Goal: Task Accomplishment & Management: Manage account settings

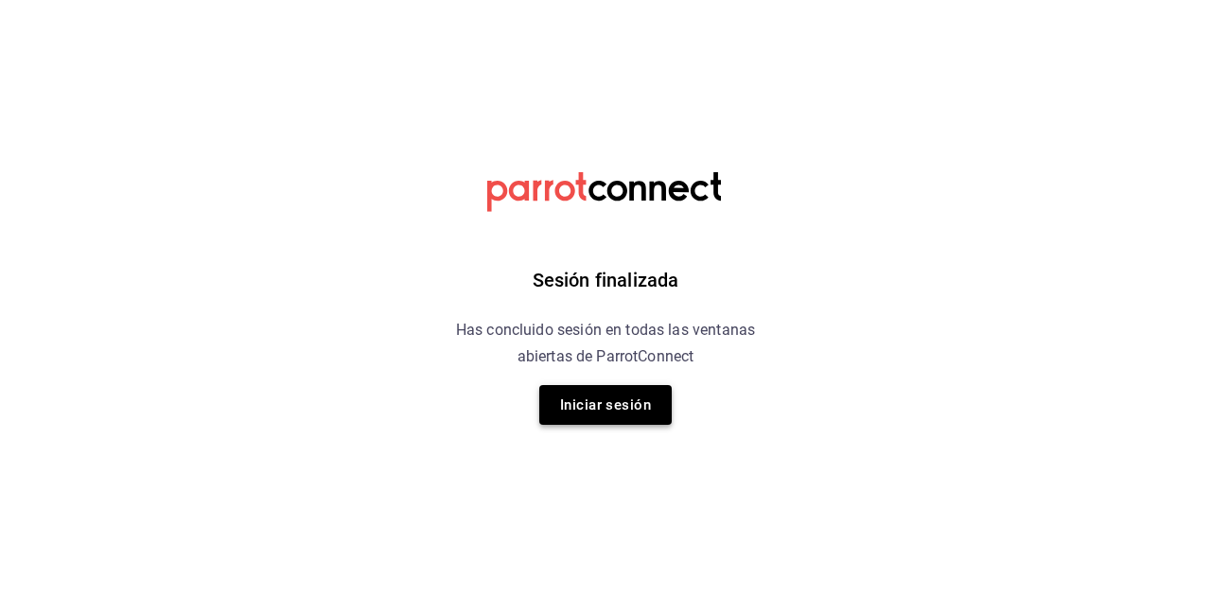
click at [631, 407] on button "Iniciar sesión" at bounding box center [605, 405] width 132 height 40
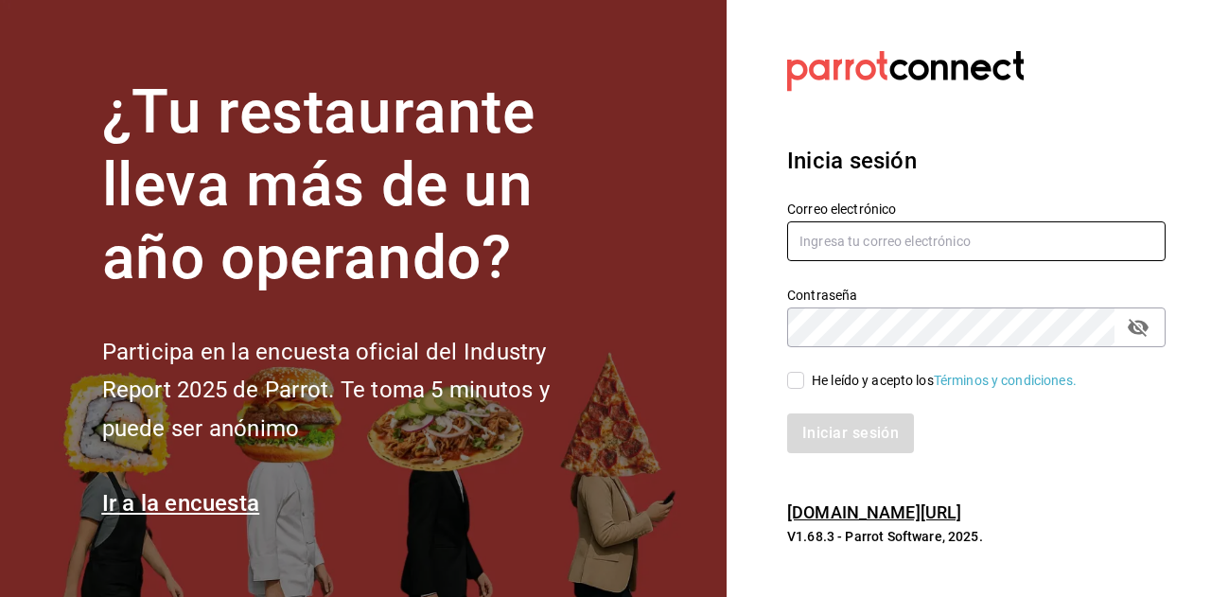
click at [900, 246] on input "text" at bounding box center [976, 241] width 378 height 40
type input "[EMAIL_ADDRESS][DOMAIN_NAME]"
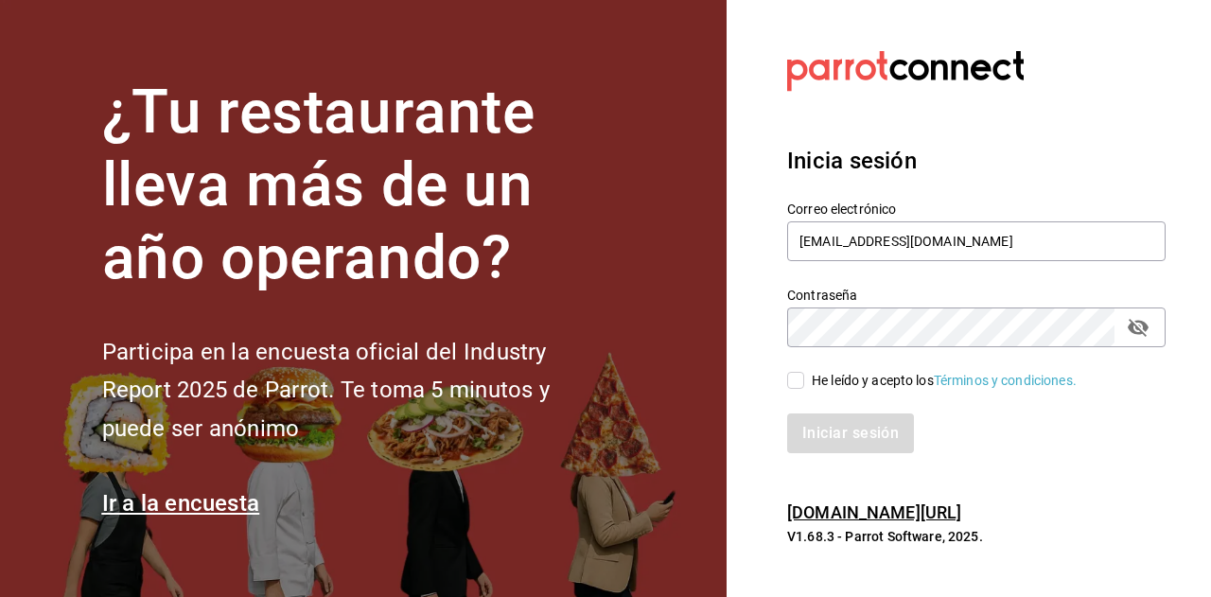
click at [800, 381] on input "He leído y acepto los Términos y condiciones." at bounding box center [795, 380] width 17 height 17
checkbox input "true"
click at [851, 449] on button "Iniciar sesión" at bounding box center [851, 433] width 129 height 40
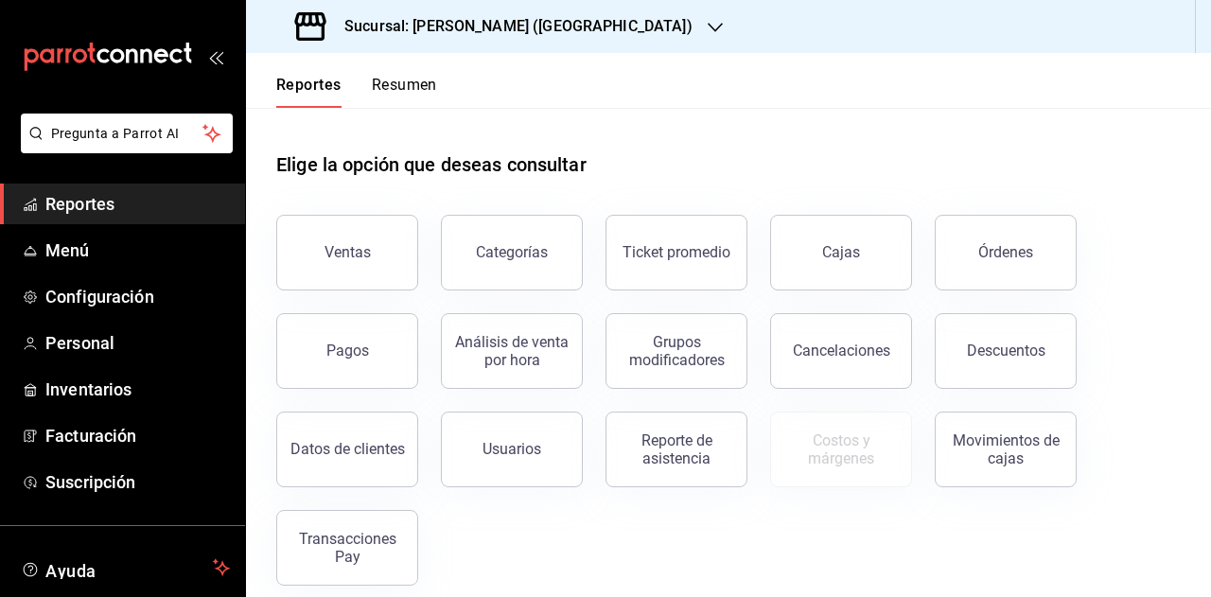
click at [464, 37] on h3 "Sucursal: [PERSON_NAME] ([GEOGRAPHIC_DATA])" at bounding box center [510, 26] width 363 height 23
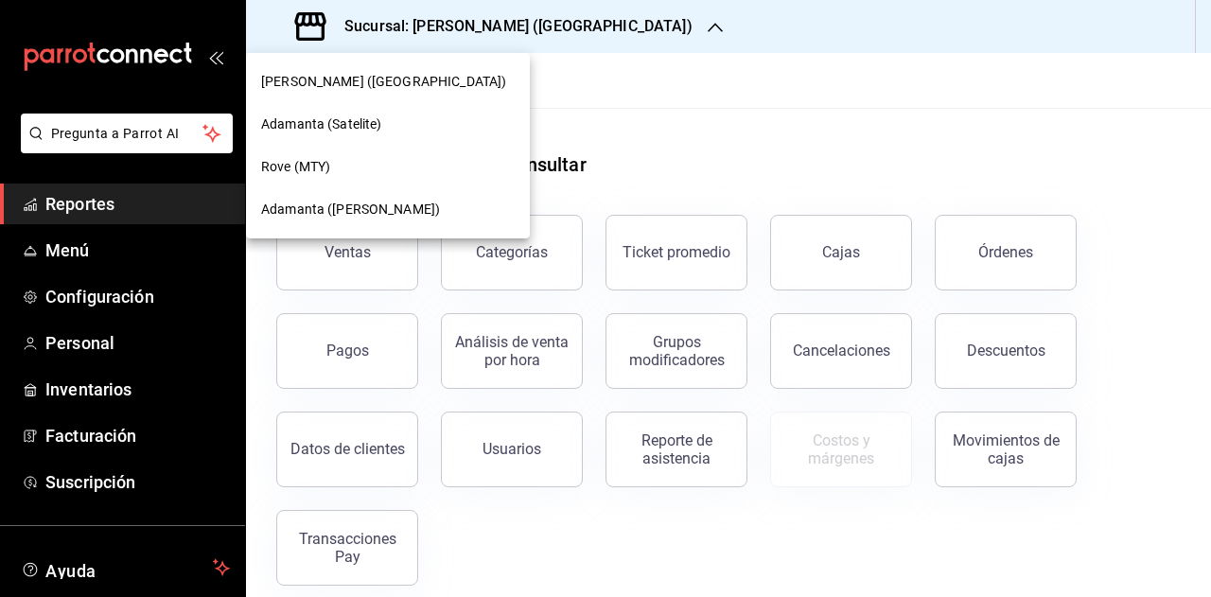
click at [408, 80] on span "[PERSON_NAME] ([GEOGRAPHIC_DATA])" at bounding box center [383, 82] width 245 height 20
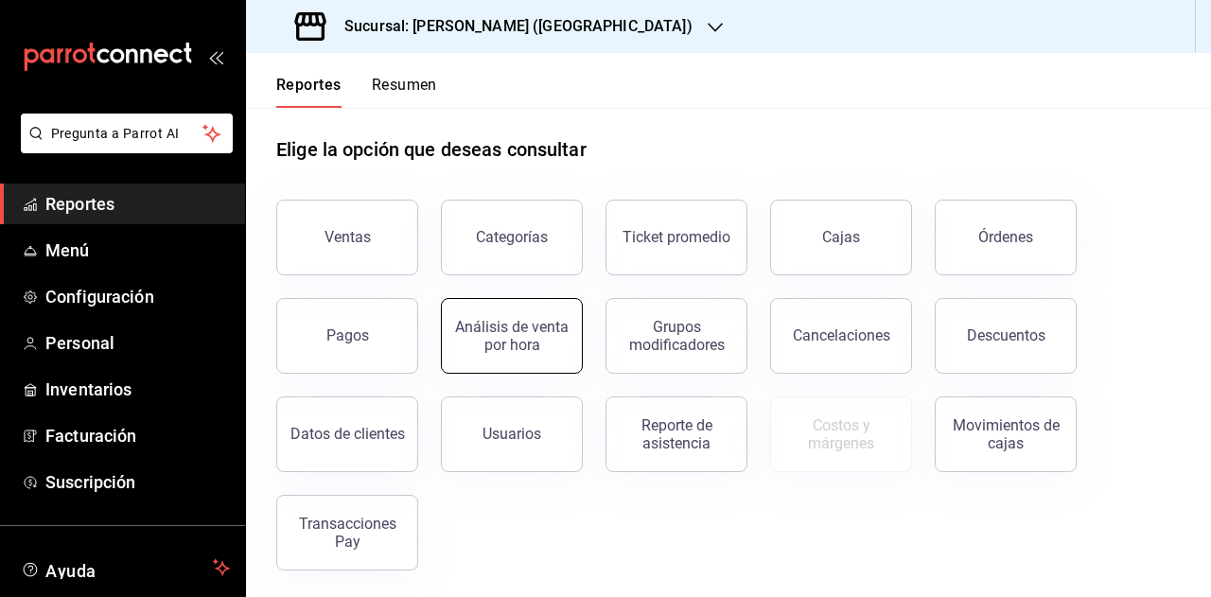
scroll to position [18, 0]
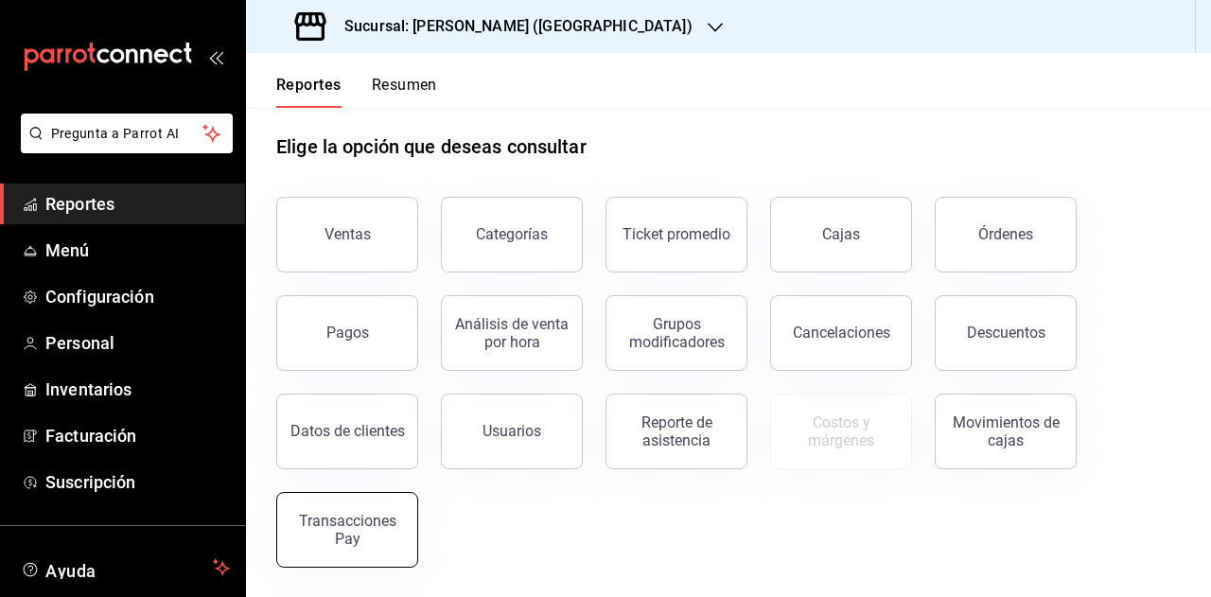
click at [395, 531] on div "Transacciones Pay" at bounding box center [346, 530] width 117 height 36
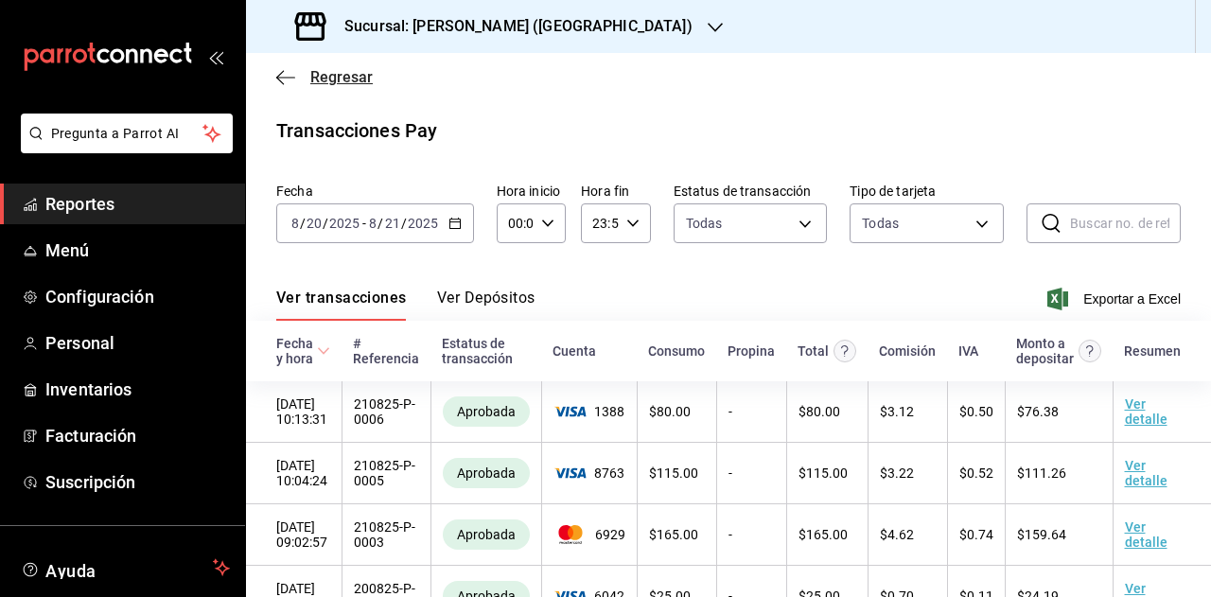
click at [279, 77] on icon "button" at bounding box center [285, 77] width 19 height 1
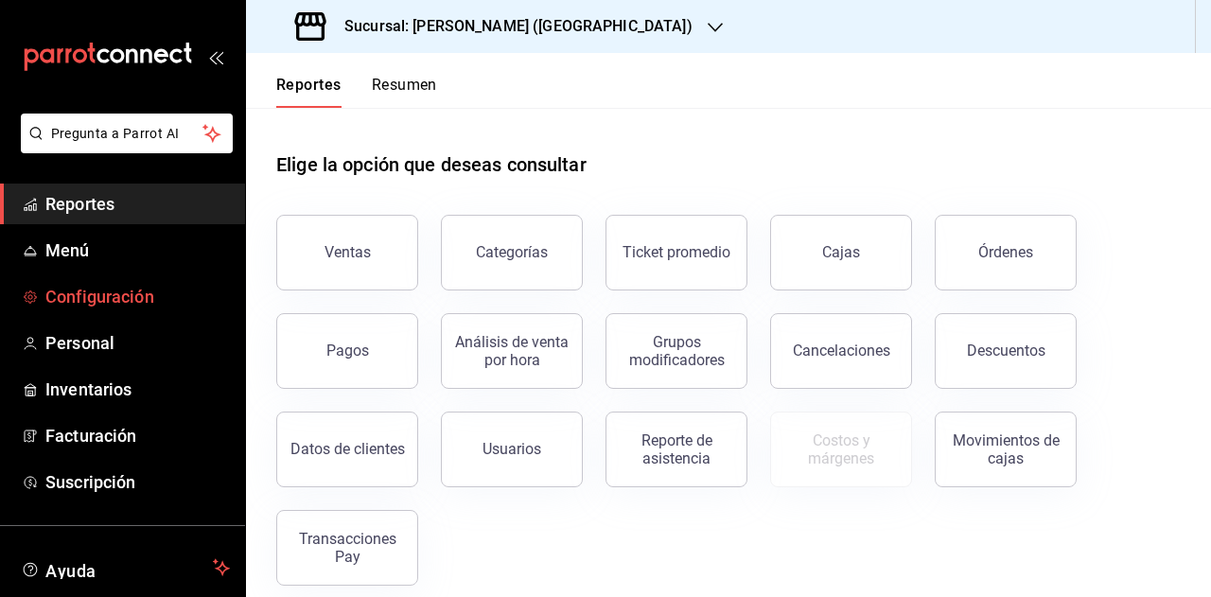
click at [114, 298] on span "Configuración" at bounding box center [137, 297] width 184 height 26
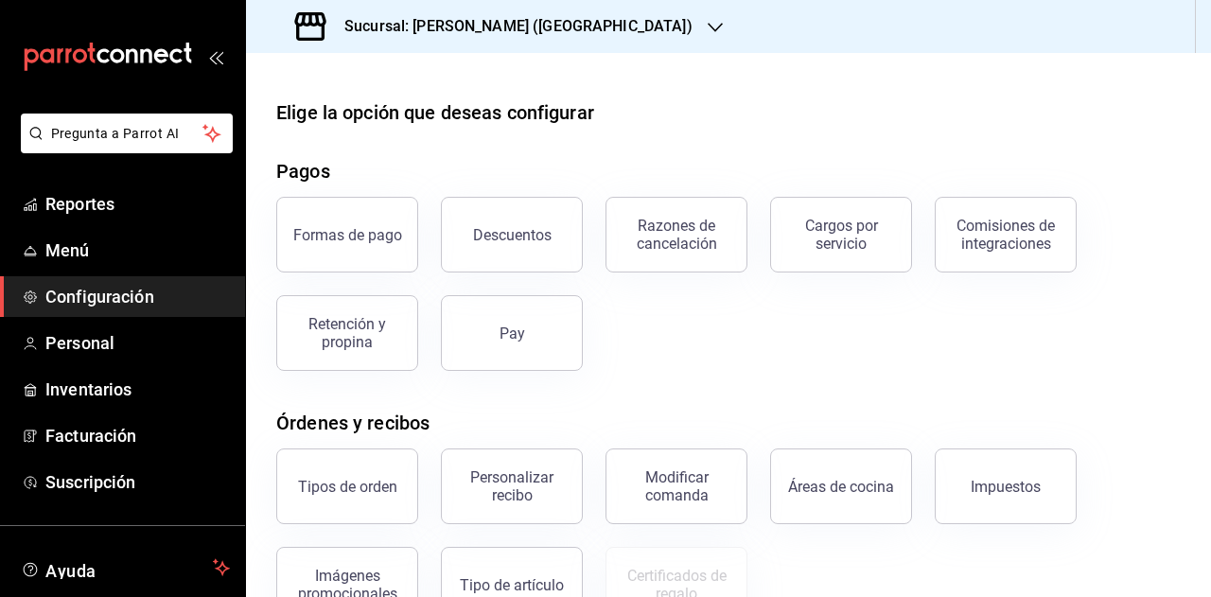
click at [359, 358] on button "Retención y propina" at bounding box center [347, 333] width 142 height 76
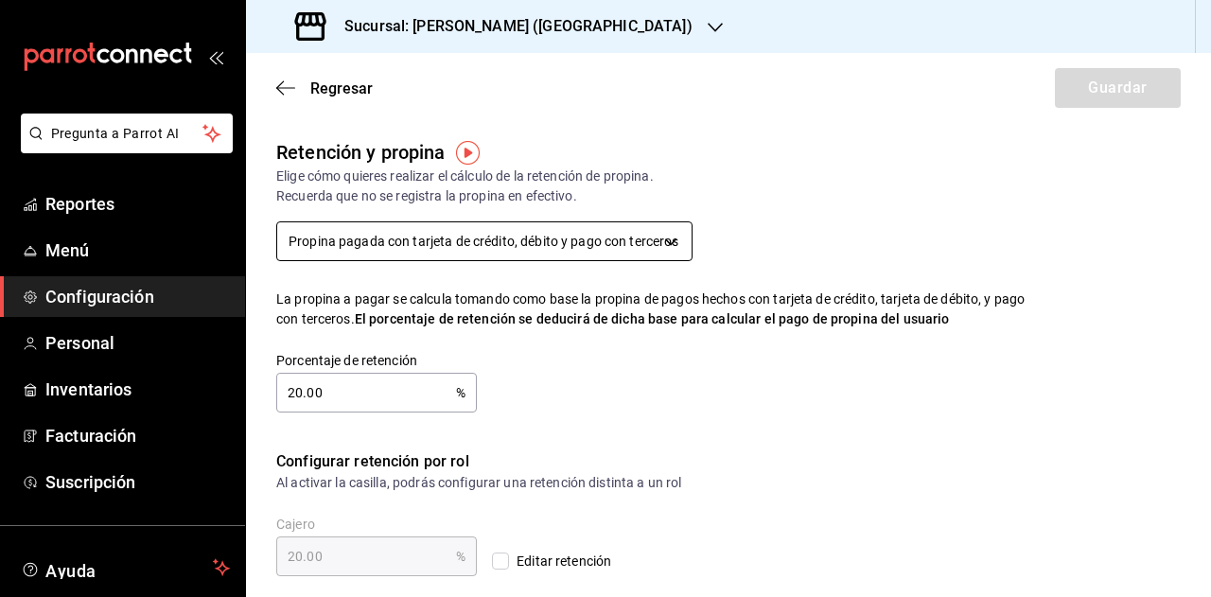
click at [420, 222] on body "Pregunta a Parrot AI Reportes Menú Configuración Personal Inventarios Facturaci…" at bounding box center [605, 298] width 1211 height 597
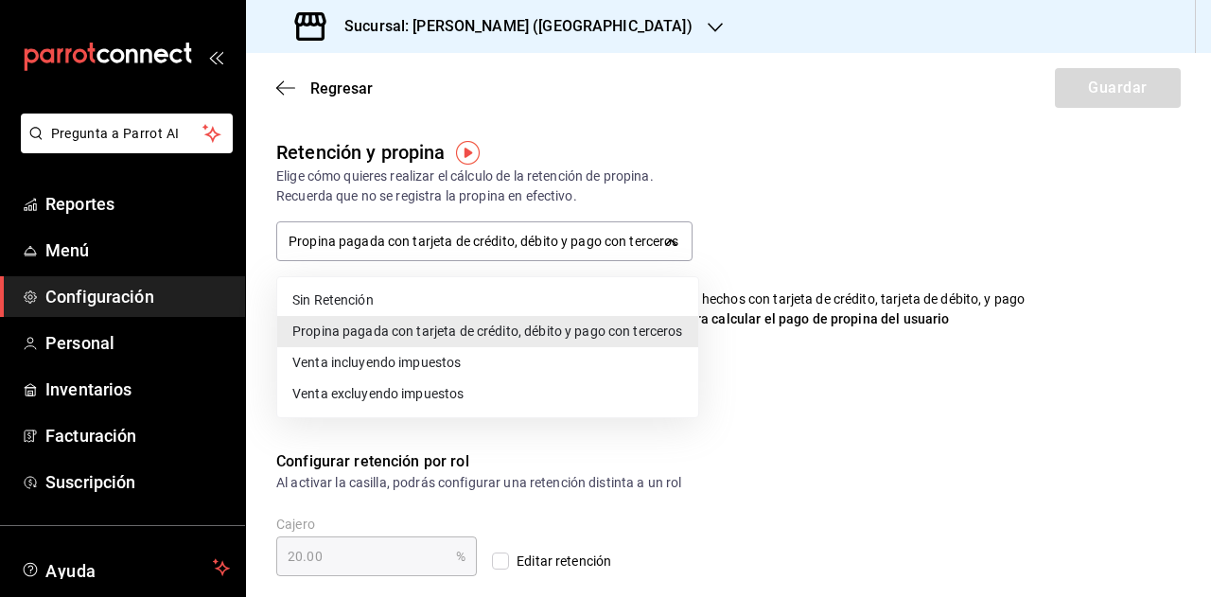
click at [411, 336] on li "Propina pagada con tarjeta de crédito, débito y pago con terceros" at bounding box center [487, 331] width 421 height 31
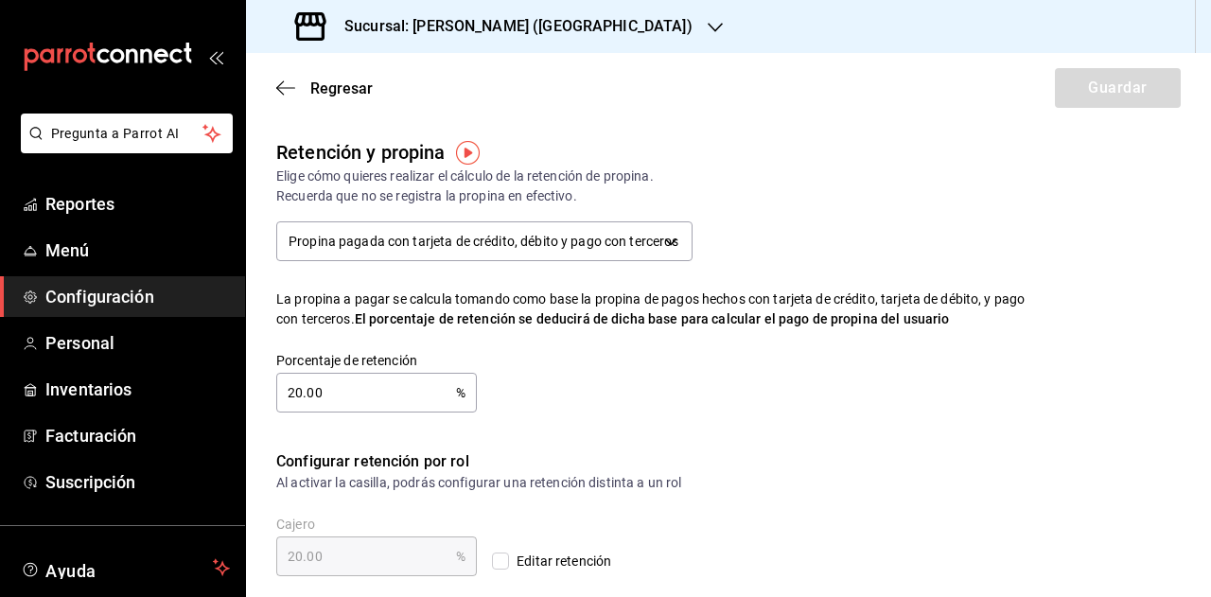
click at [367, 406] on input "20.00" at bounding box center [366, 393] width 180 height 38
click at [545, 390] on div "Porcentaje de retención 20.00 % Porcentaje de retención" at bounding box center [638, 367] width 784 height 91
click at [568, 381] on div "Porcentaje de retención 20.00 % Porcentaje de retención" at bounding box center [638, 367] width 784 height 91
click at [552, 22] on h3 "Sucursal: Adamanta Gonzalitos (NL)" at bounding box center [510, 26] width 363 height 23
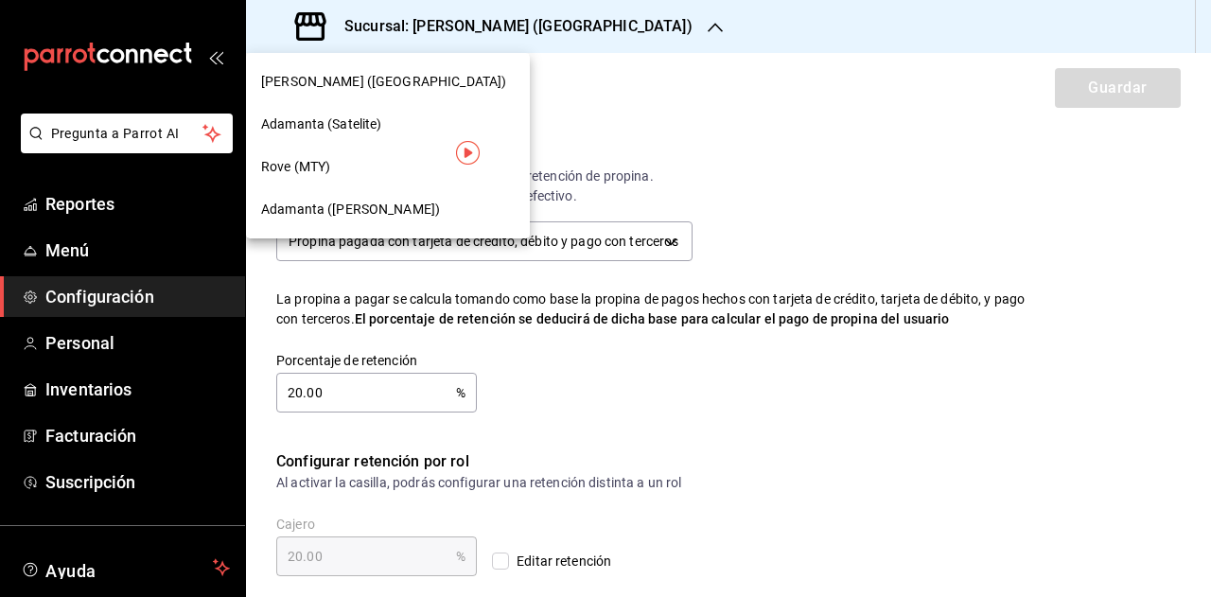
click at [326, 176] on span "Rove (MTY)" at bounding box center [295, 167] width 69 height 20
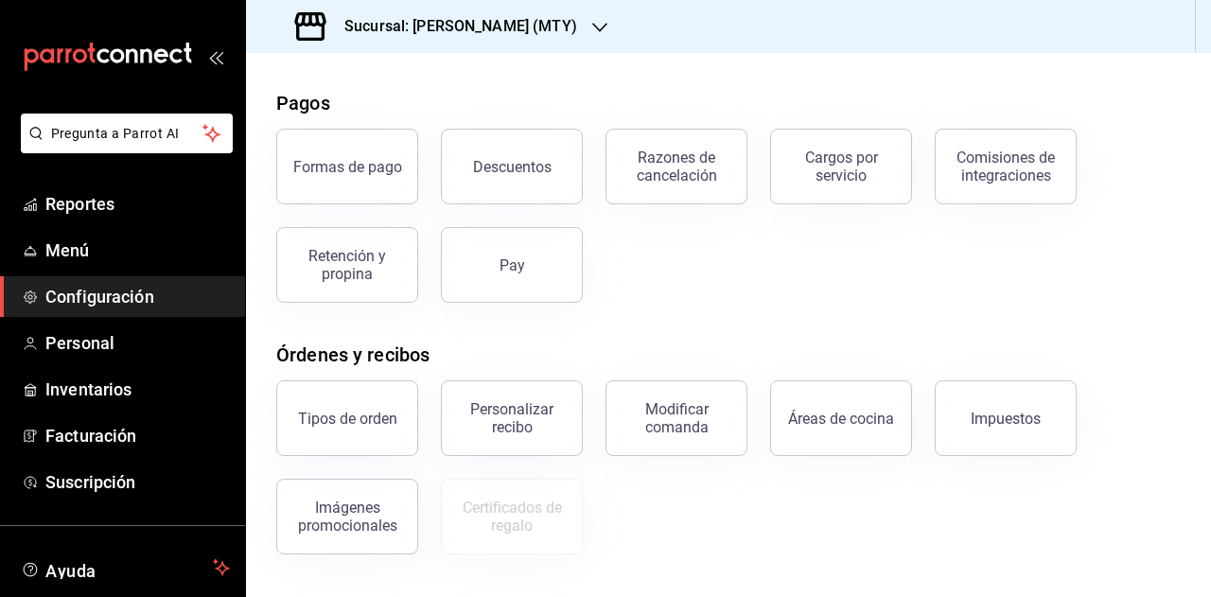
scroll to position [95, 0]
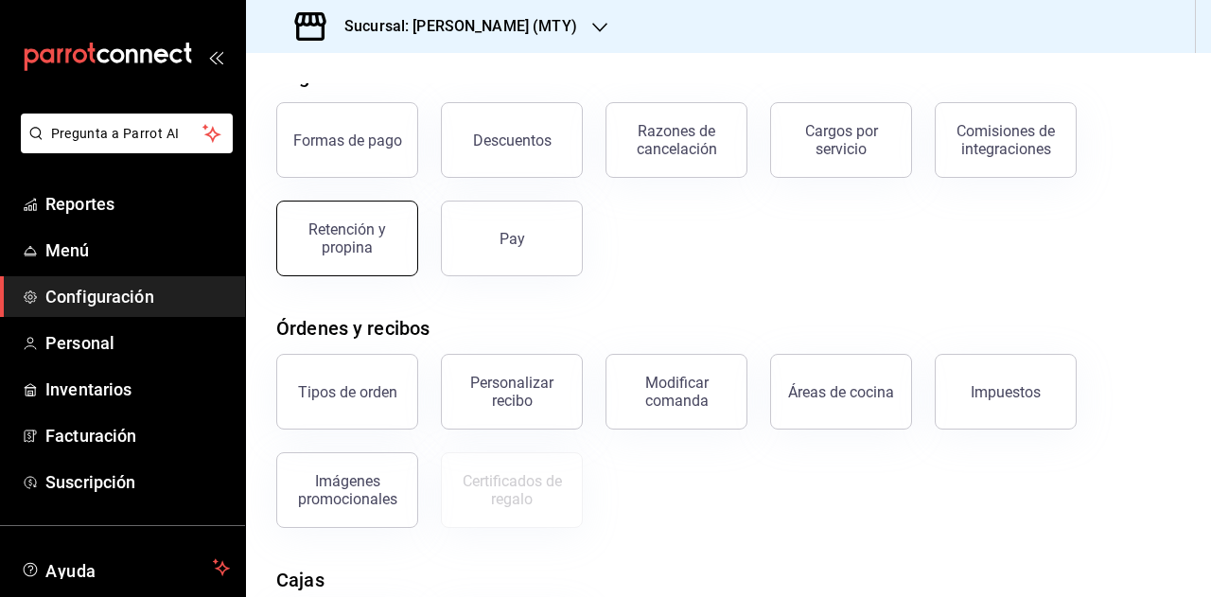
click at [359, 247] on div "Retención y propina" at bounding box center [346, 238] width 117 height 36
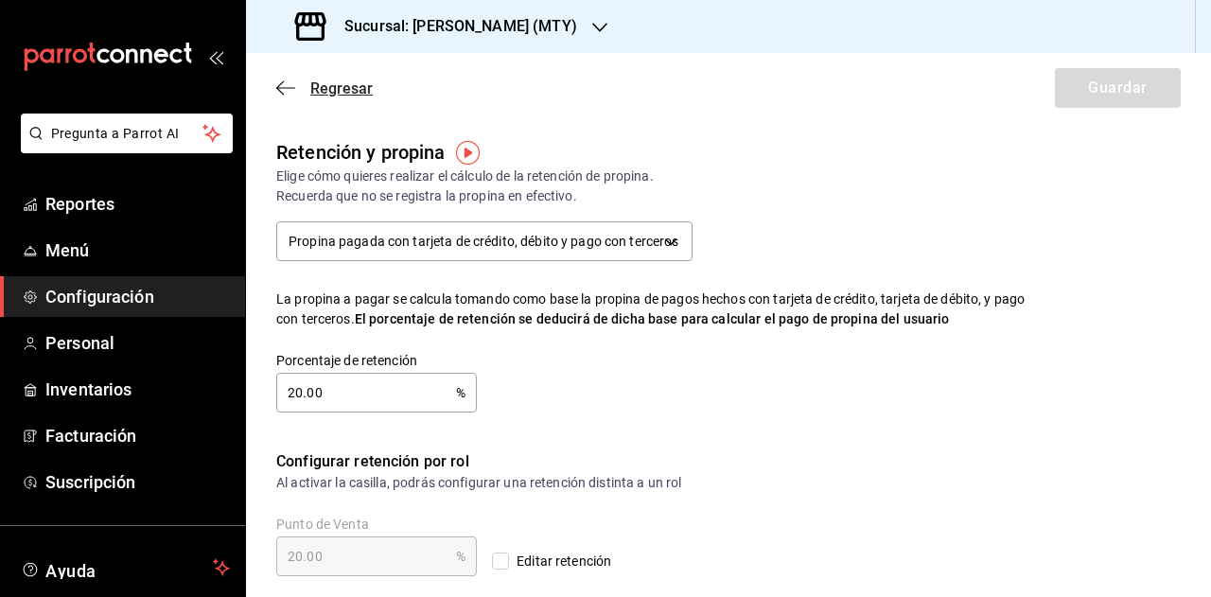
click at [289, 93] on icon "button" at bounding box center [285, 87] width 19 height 17
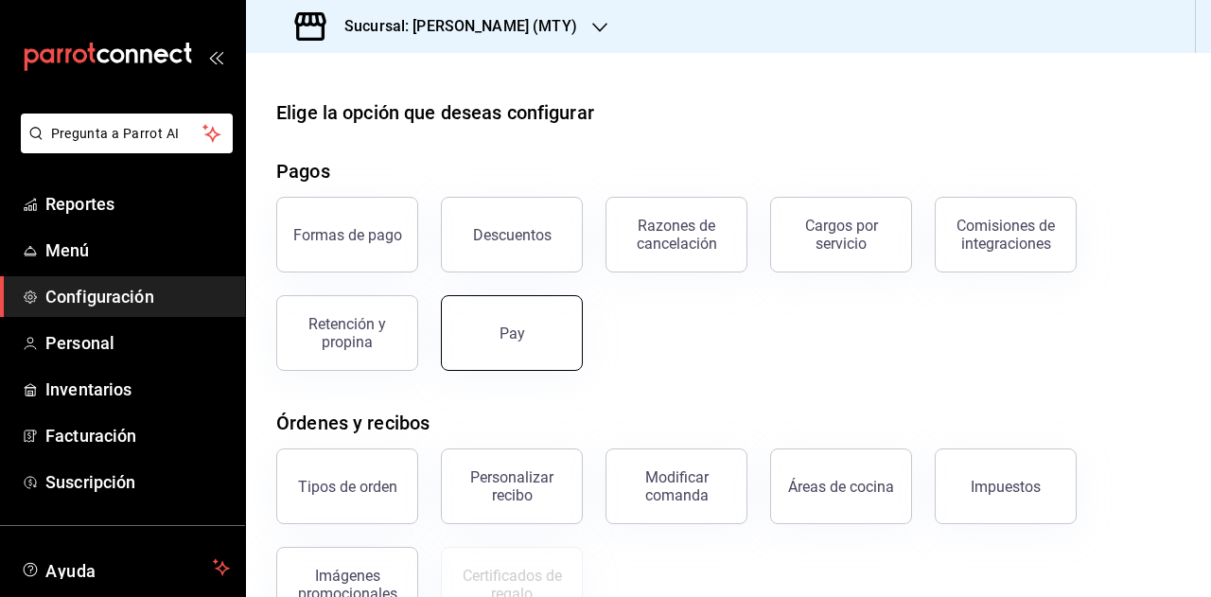
click at [510, 351] on button "Pay" at bounding box center [512, 333] width 142 height 76
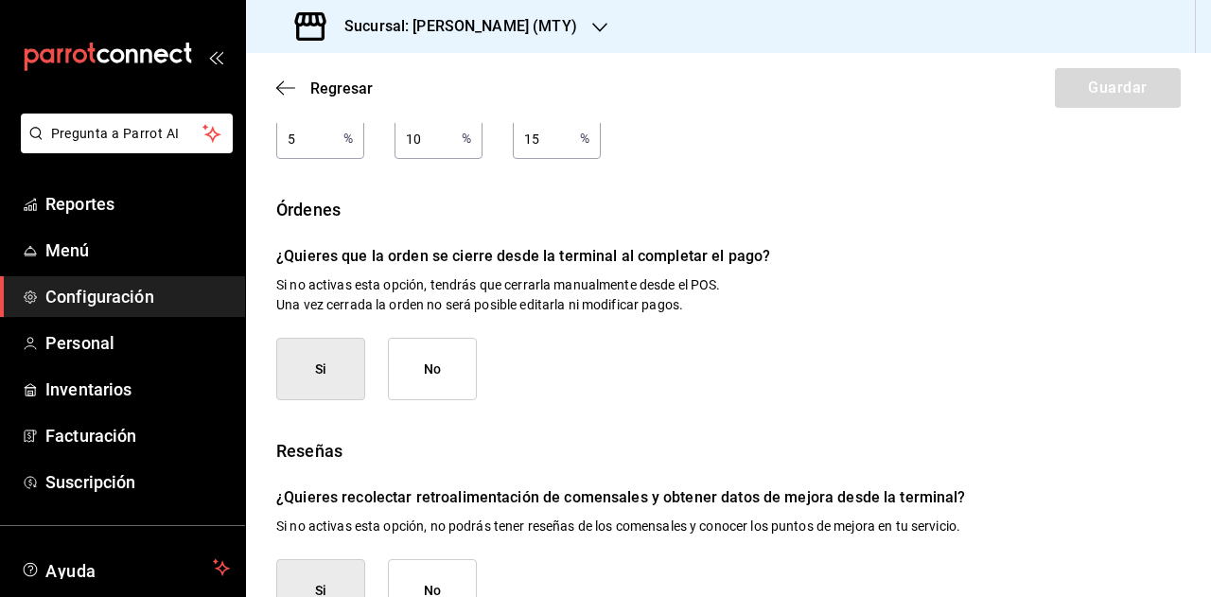
scroll to position [366, 0]
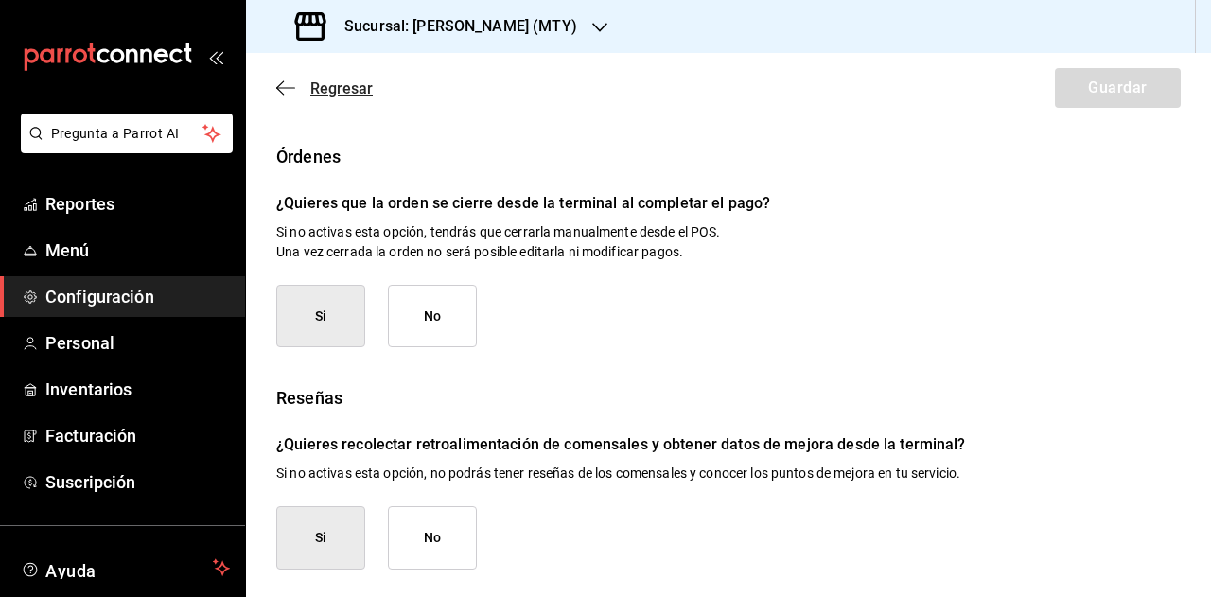
click at [294, 92] on icon "button" at bounding box center [285, 87] width 19 height 17
